Goal: Find specific page/section: Find specific page/section

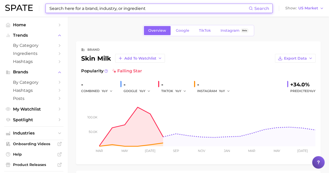
click at [103, 4] on input at bounding box center [149, 8] width 200 height 9
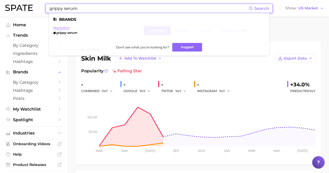
click at [65, 29] on link "maybelline" at bounding box center [61, 28] width 17 height 4
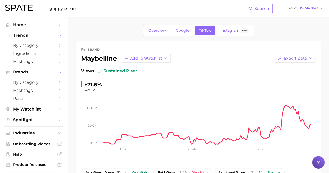
click at [87, 8] on input "grippy serum" at bounding box center [149, 8] width 200 height 9
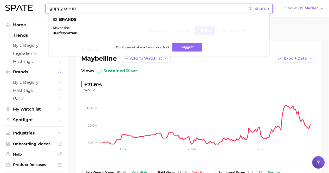
click at [84, 11] on input "grippy serum" at bounding box center [149, 8] width 200 height 9
click at [108, 7] on input "grippy serum" at bounding box center [149, 8] width 200 height 9
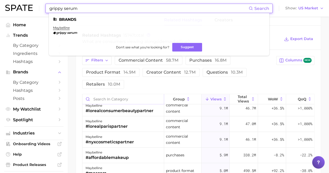
scroll to position [20, 0]
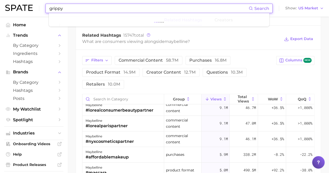
type input "grippy"
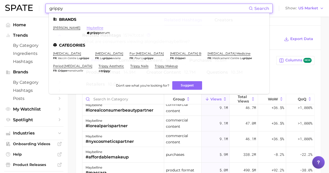
click at [87, 29] on link "maybelline" at bounding box center [95, 28] width 17 height 4
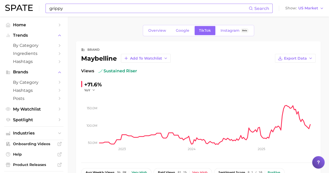
scroll to position [0, 0]
click at [158, 30] on span "Overview" at bounding box center [157, 30] width 18 height 4
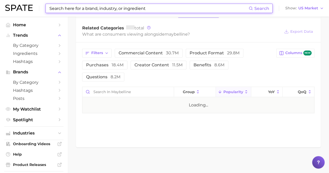
scroll to position [221, 0]
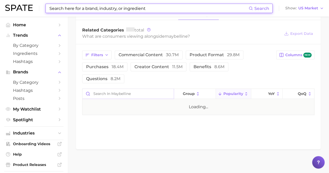
click at [124, 89] on input "Search in maybelline" at bounding box center [127, 94] width 91 height 10
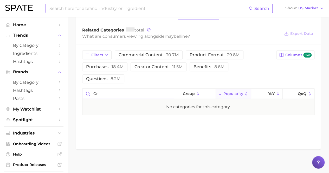
type input "g"
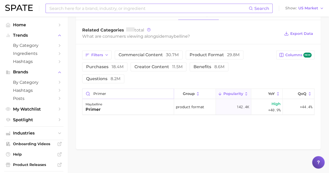
type input "primer"
click at [107, 9] on input at bounding box center [149, 8] width 200 height 9
